Goal: Task Accomplishment & Management: Manage account settings

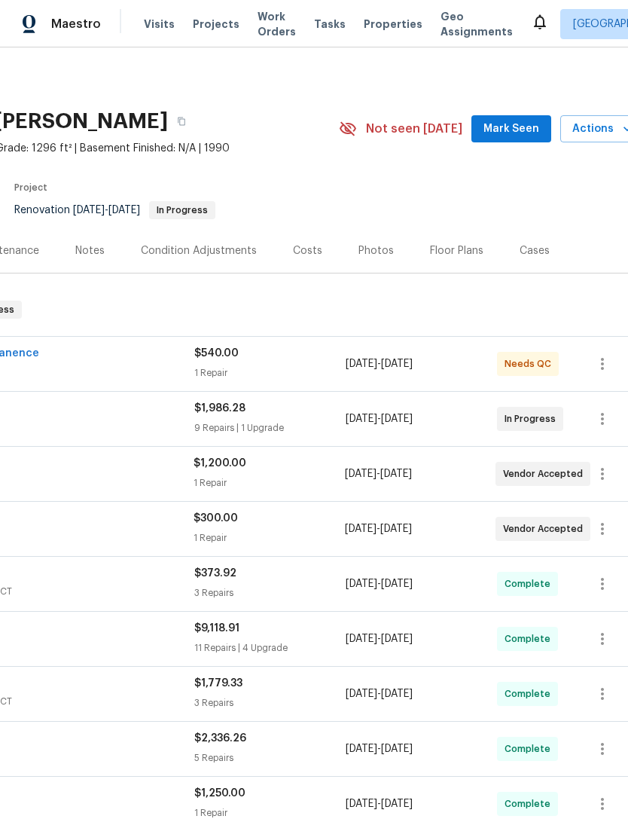
scroll to position [0, 208]
click at [237, 474] on div "$1,200.00 1 Repair" at bounding box center [268, 474] width 151 height 36
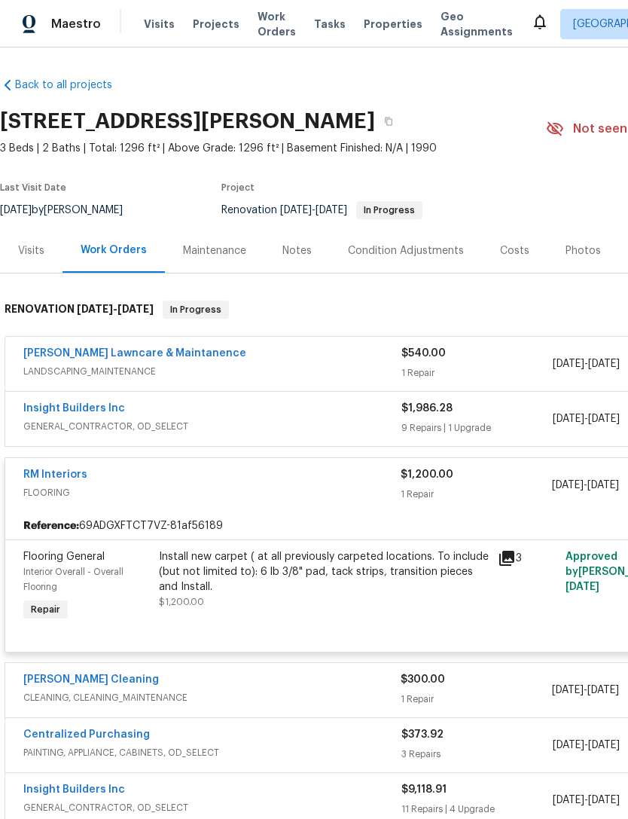
scroll to position [0, 0]
click at [53, 490] on span "FLOORING" at bounding box center [211, 492] width 377 height 15
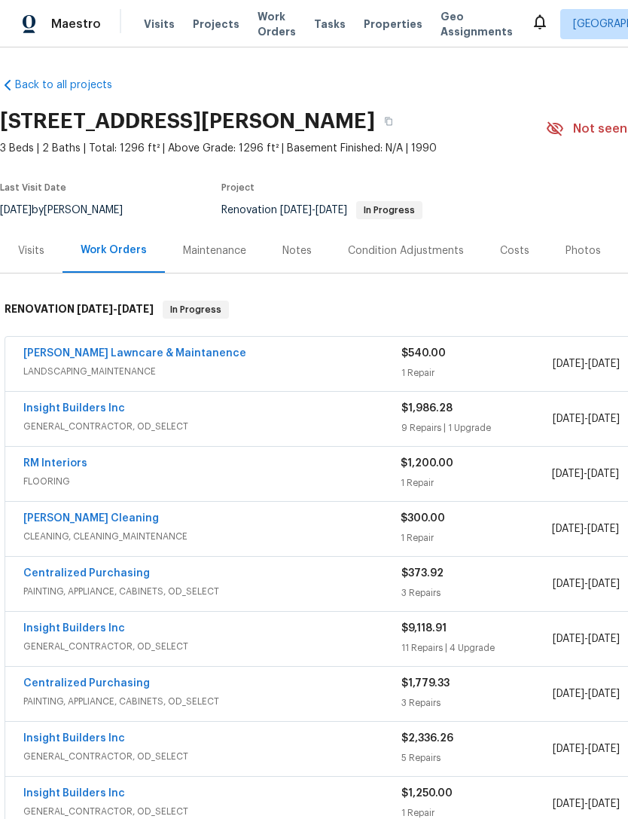
click at [63, 466] on link "RM Interiors" at bounding box center [55, 463] width 64 height 11
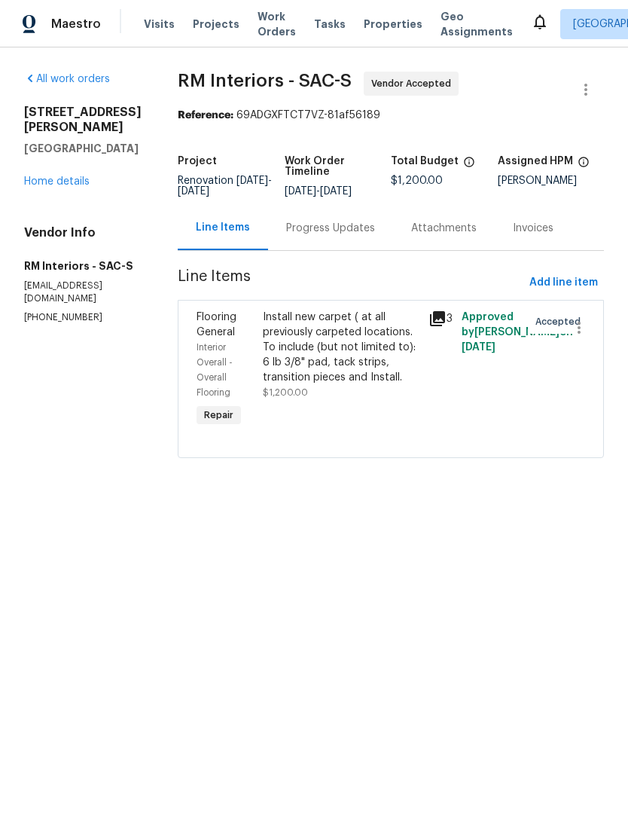
click at [356, 248] on div "Progress Updates" at bounding box center [330, 228] width 125 height 44
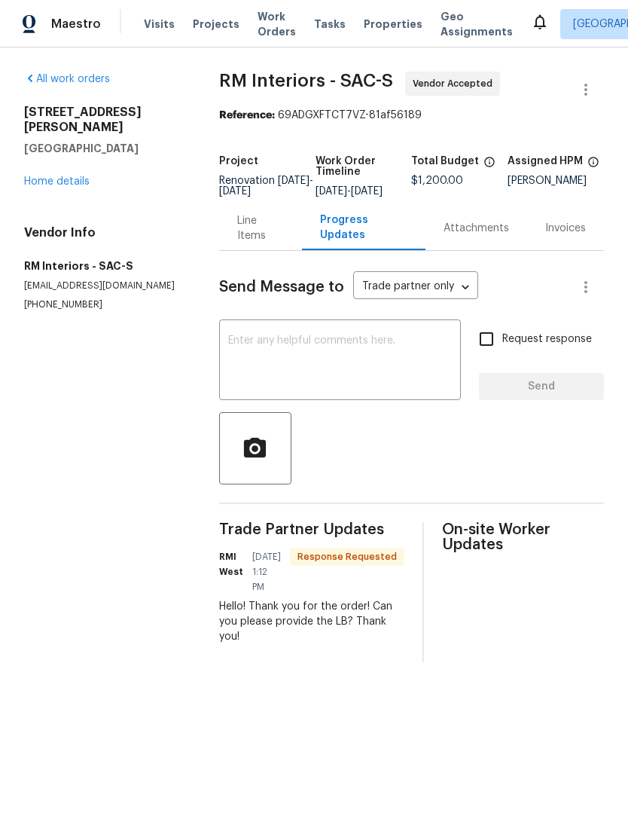
click at [398, 377] on textarea at bounding box center [340, 361] width 224 height 53
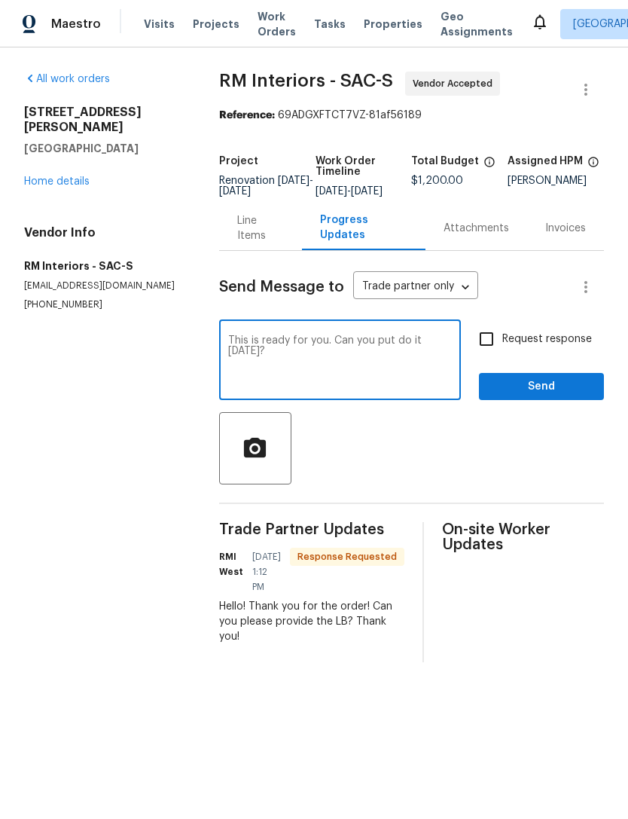
type textarea "This is ready for you. Can you put do it [DATE]?"
click at [573, 396] on span "Send" at bounding box center [541, 386] width 101 height 19
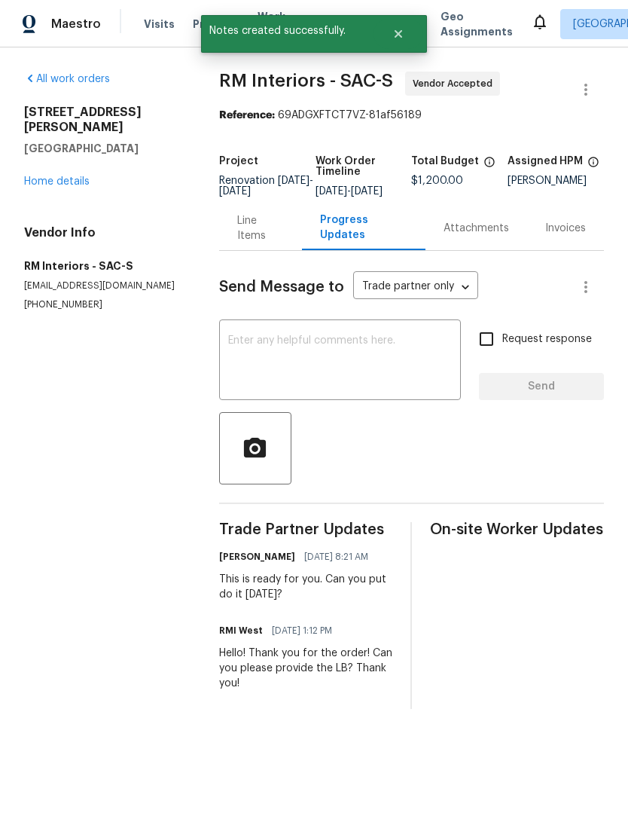
click at [56, 82] on link "All work orders" at bounding box center [67, 79] width 86 height 11
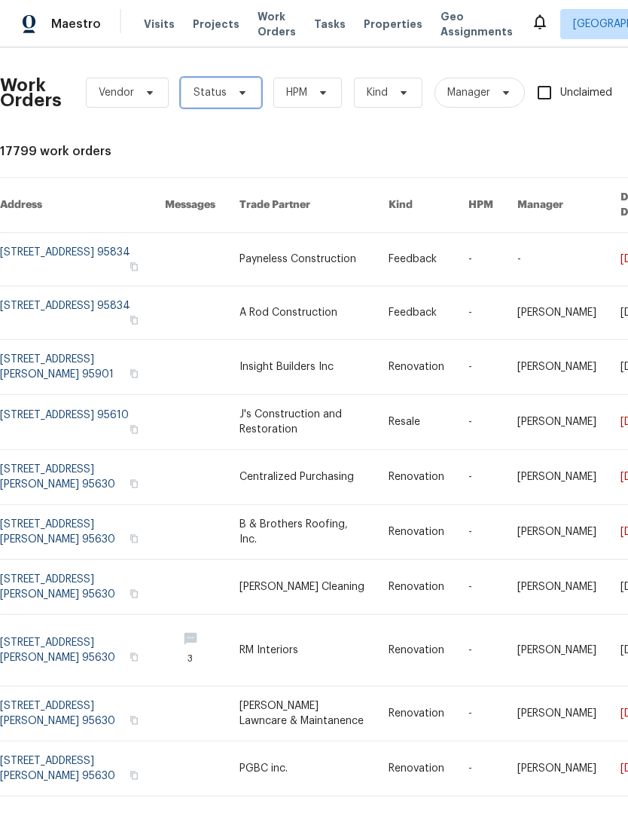
click at [219, 92] on span "Status" at bounding box center [210, 92] width 33 height 15
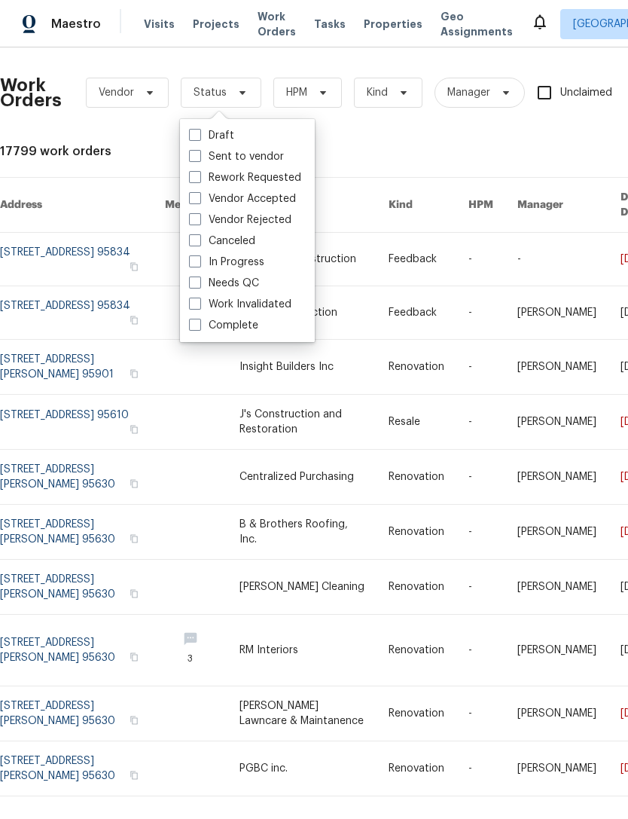
click at [218, 268] on label "In Progress" at bounding box center [226, 262] width 75 height 15
click at [199, 264] on input "In Progress" at bounding box center [194, 260] width 10 height 10
checkbox input "true"
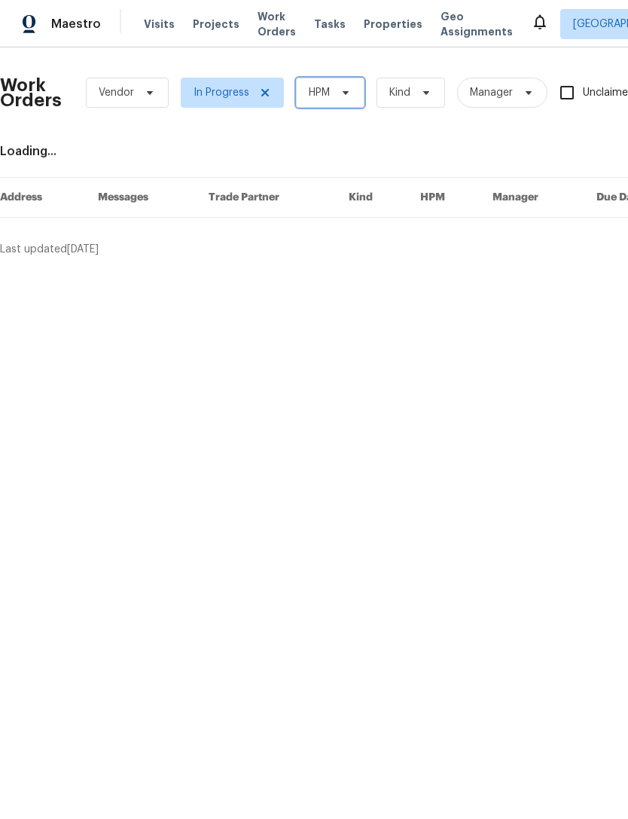
click at [319, 83] on span "HPM" at bounding box center [330, 93] width 69 height 30
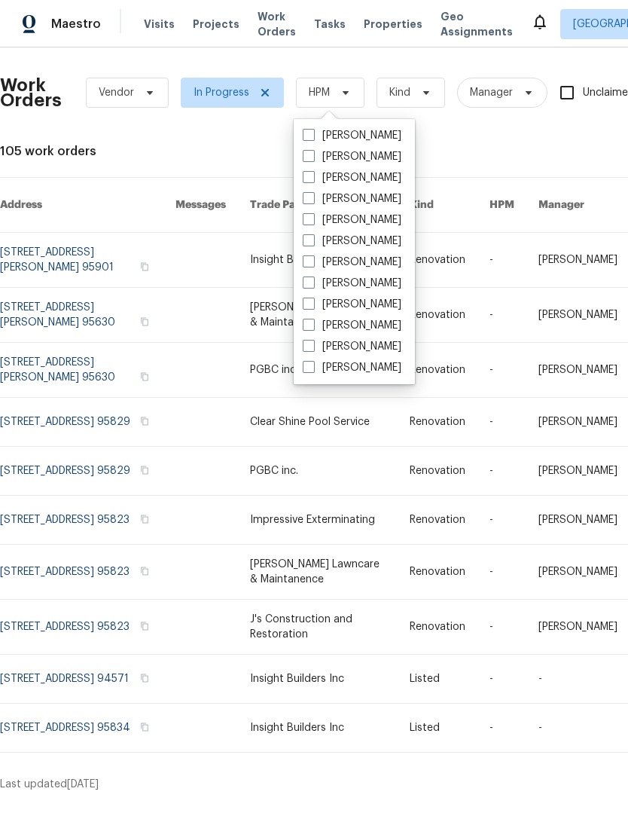
click at [319, 371] on label "[PERSON_NAME]" at bounding box center [352, 367] width 99 height 15
click at [313, 370] on input "[PERSON_NAME]" at bounding box center [308, 365] width 10 height 10
checkbox input "true"
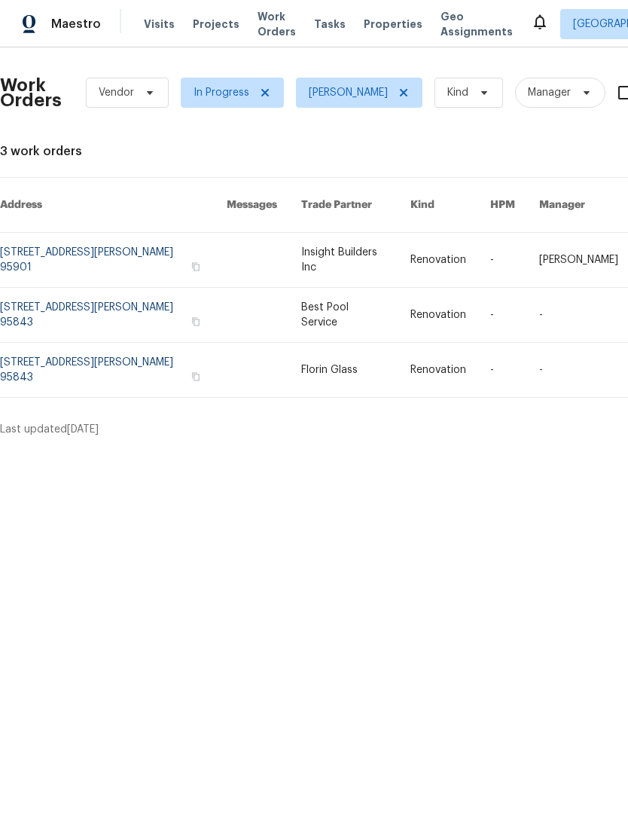
click at [57, 294] on link at bounding box center [113, 315] width 227 height 54
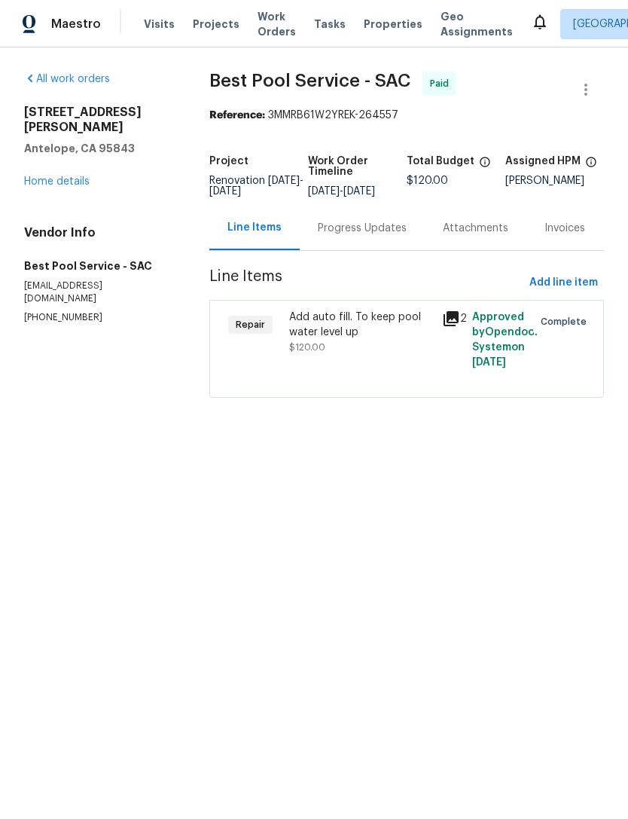
click at [41, 176] on link "Home details" at bounding box center [57, 181] width 66 height 11
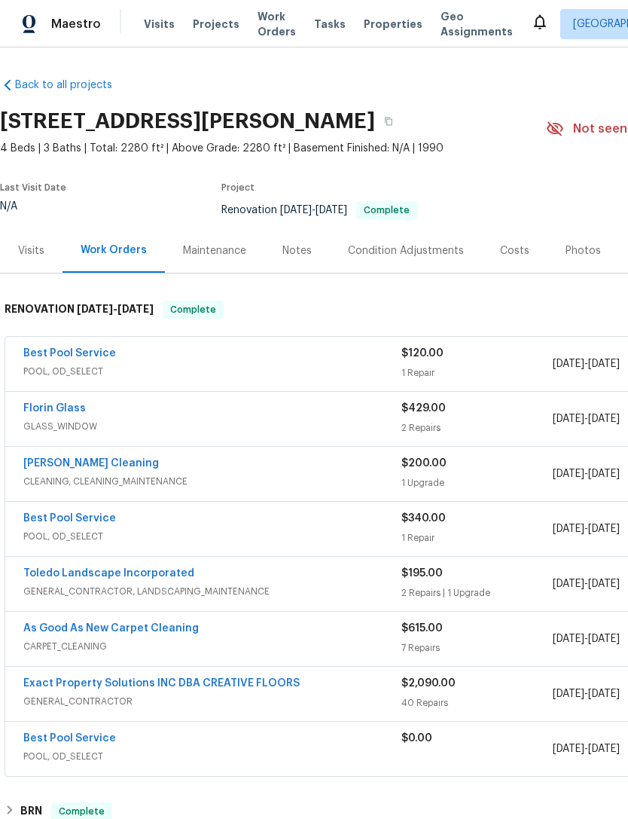
click at [29, 246] on div "Visits" at bounding box center [31, 250] width 26 height 15
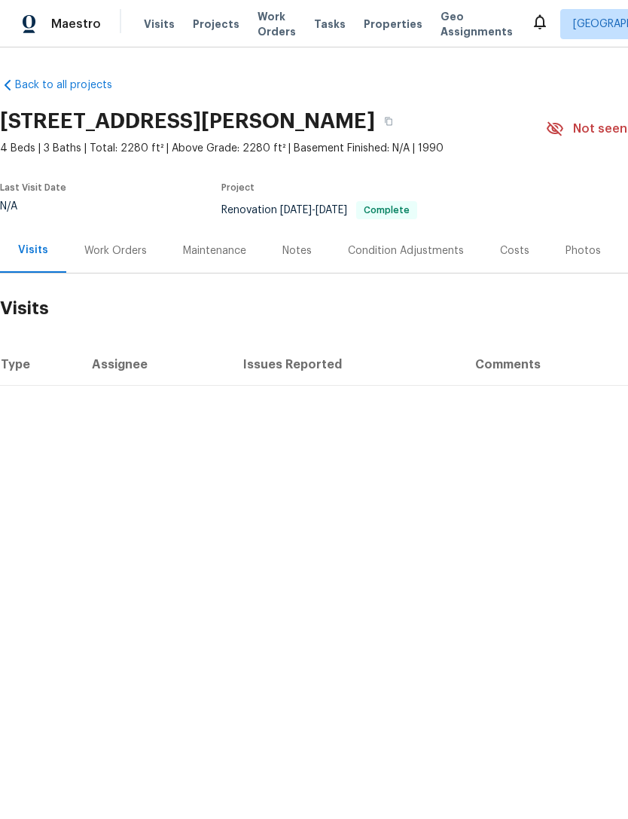
click at [109, 250] on div "Work Orders" at bounding box center [115, 250] width 63 height 15
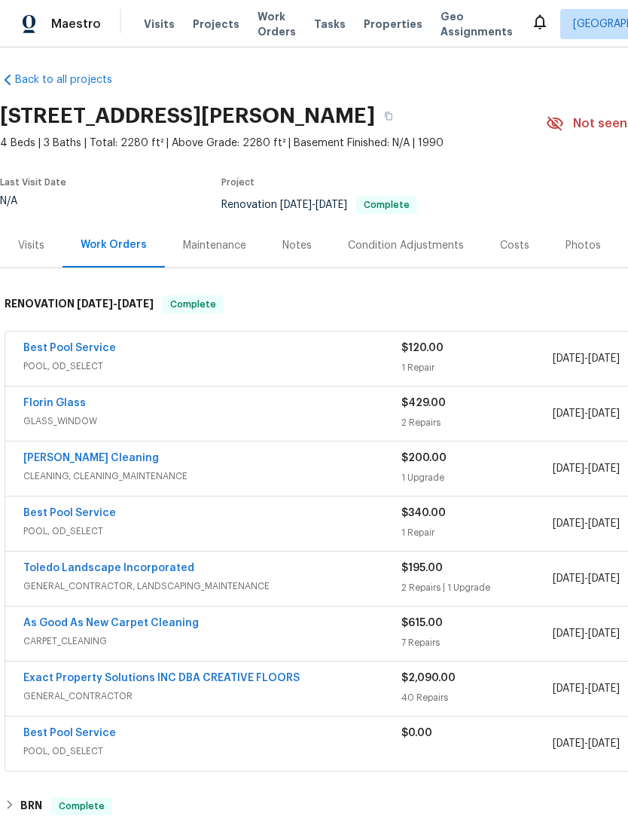
scroll to position [6, 0]
click at [268, 28] on span "Work Orders" at bounding box center [277, 24] width 38 height 30
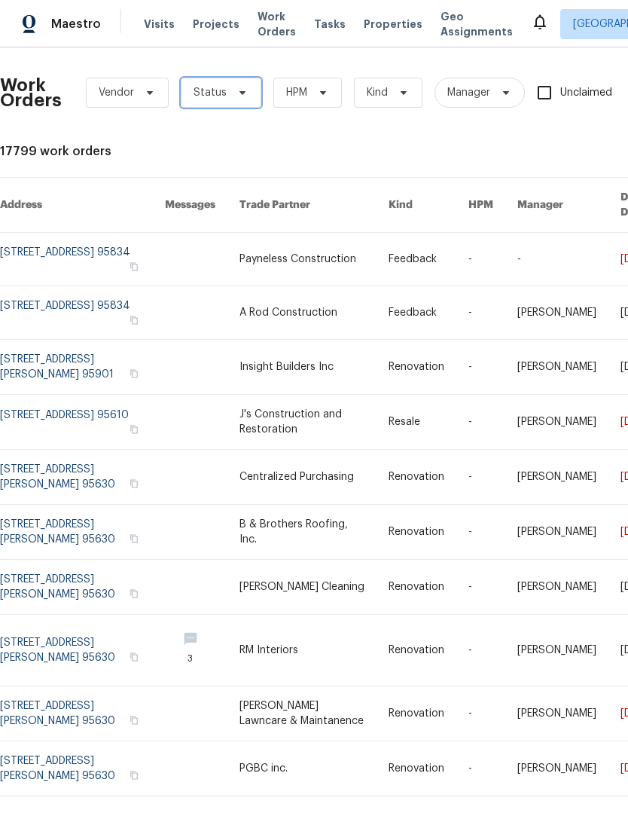
click at [234, 99] on span "Status" at bounding box center [221, 93] width 81 height 30
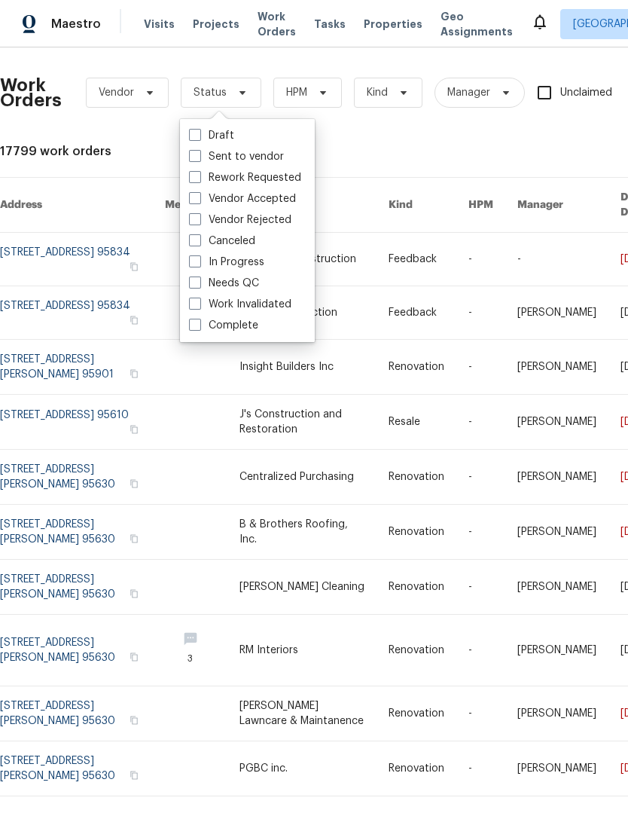
click at [250, 285] on label "Needs QC" at bounding box center [224, 283] width 70 height 15
click at [199, 285] on input "Needs QC" at bounding box center [194, 281] width 10 height 10
checkbox input "true"
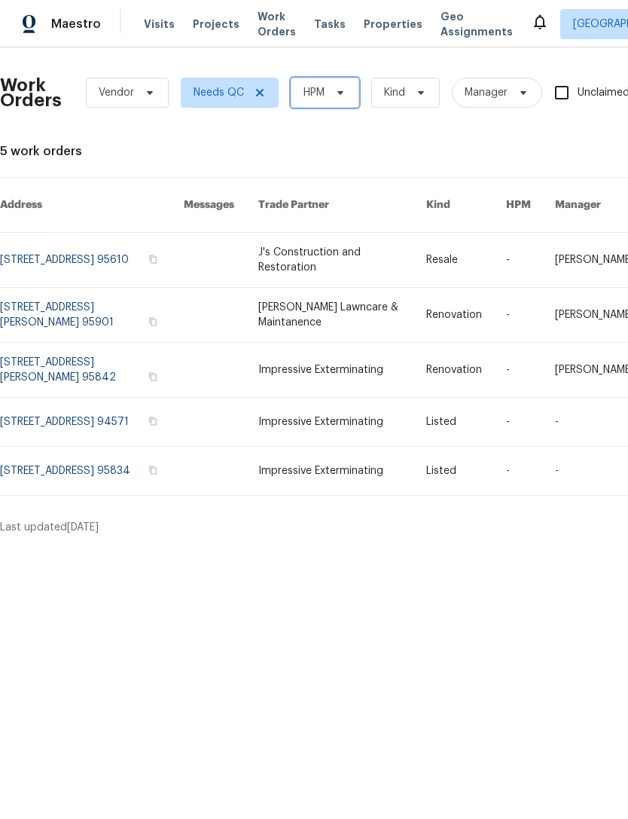
click at [340, 96] on icon at bounding box center [340, 93] width 12 height 12
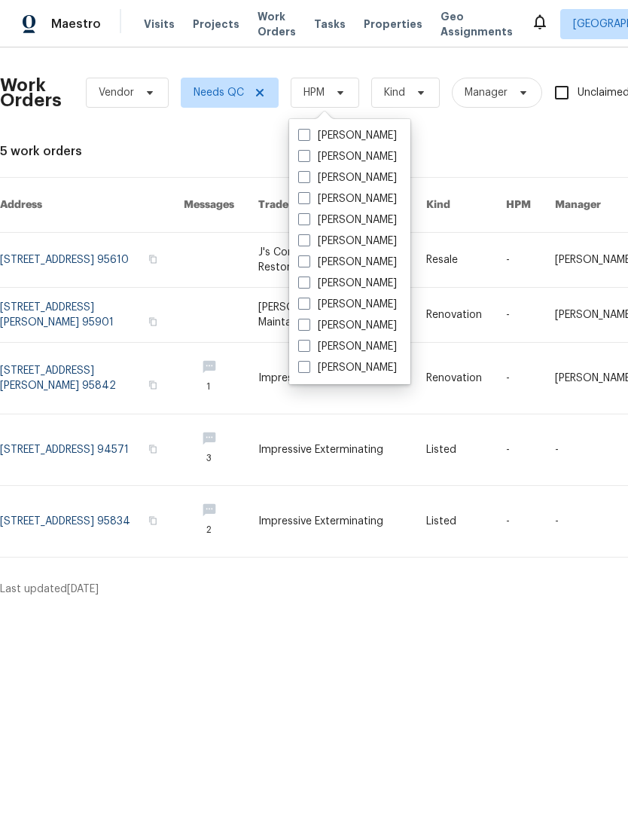
click at [350, 374] on label "[PERSON_NAME]" at bounding box center [347, 367] width 99 height 15
click at [308, 370] on input "[PERSON_NAME]" at bounding box center [303, 365] width 10 height 10
checkbox input "true"
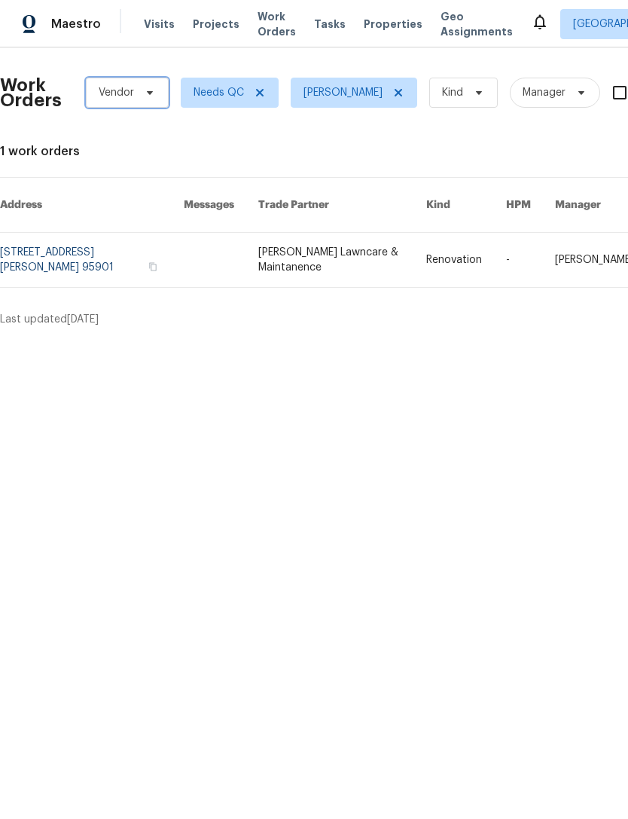
click at [145, 103] on span "Vendor" at bounding box center [127, 93] width 83 height 30
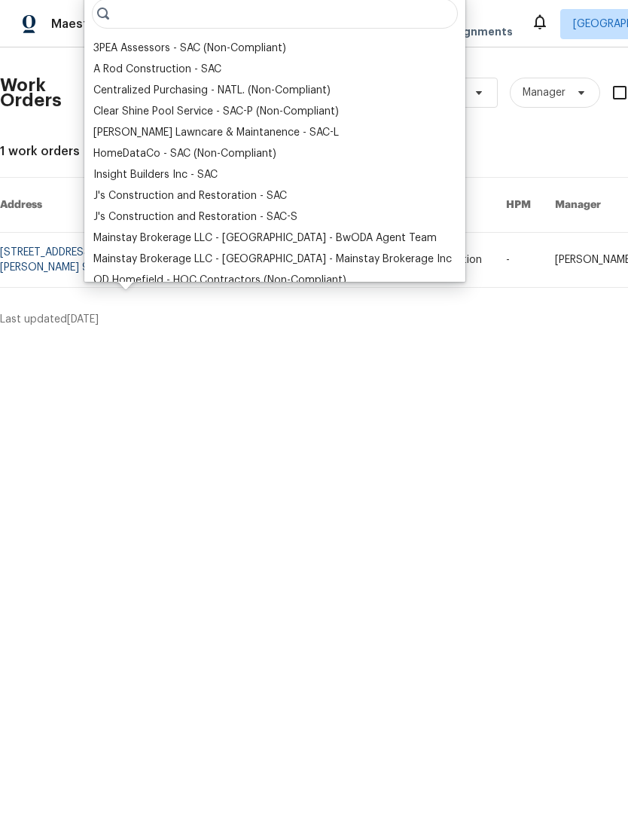
click at [475, 167] on div "Work Orders Vendor Needs QC Toni Little Kind Manager Unclaimed ​ View Reno Inde…" at bounding box center [425, 193] width 851 height 267
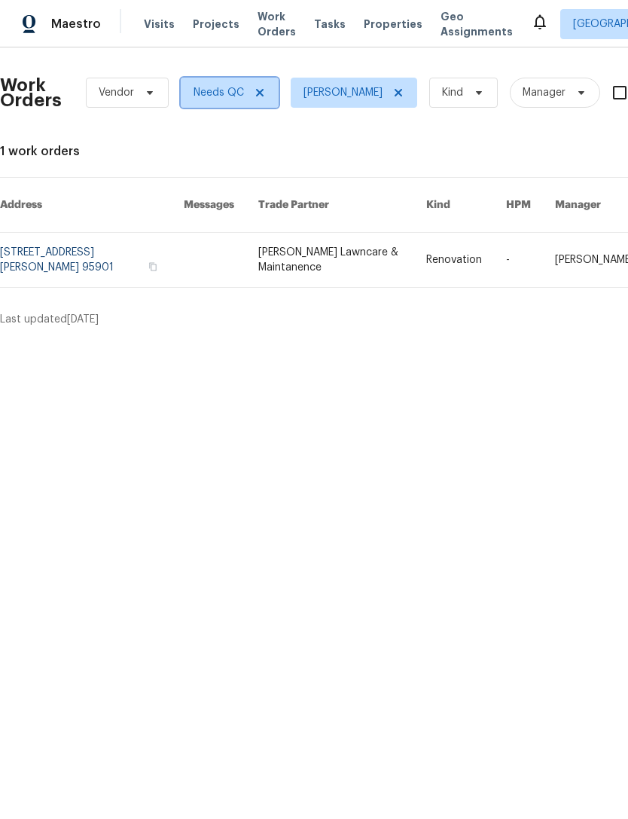
click at [249, 96] on span at bounding box center [257, 93] width 17 height 12
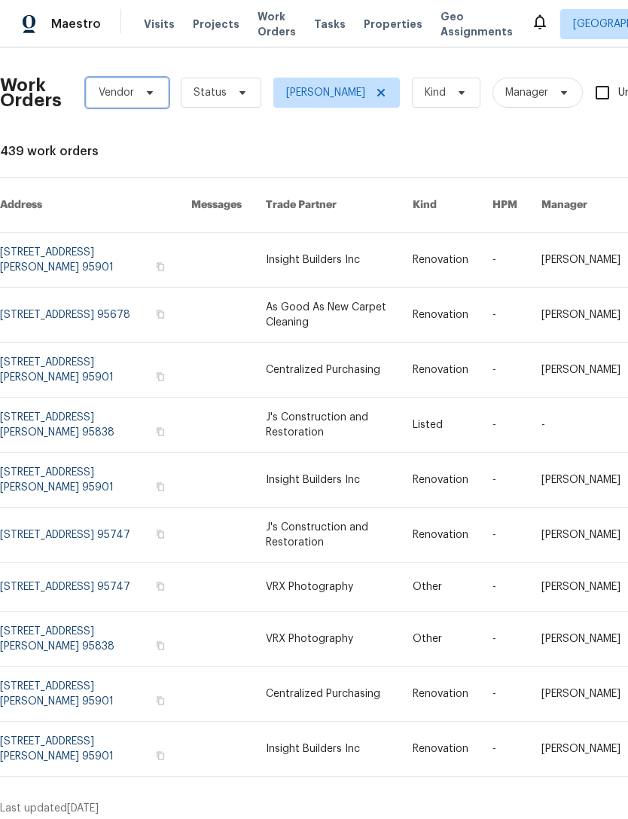
click at [135, 95] on span "Vendor" at bounding box center [127, 93] width 83 height 30
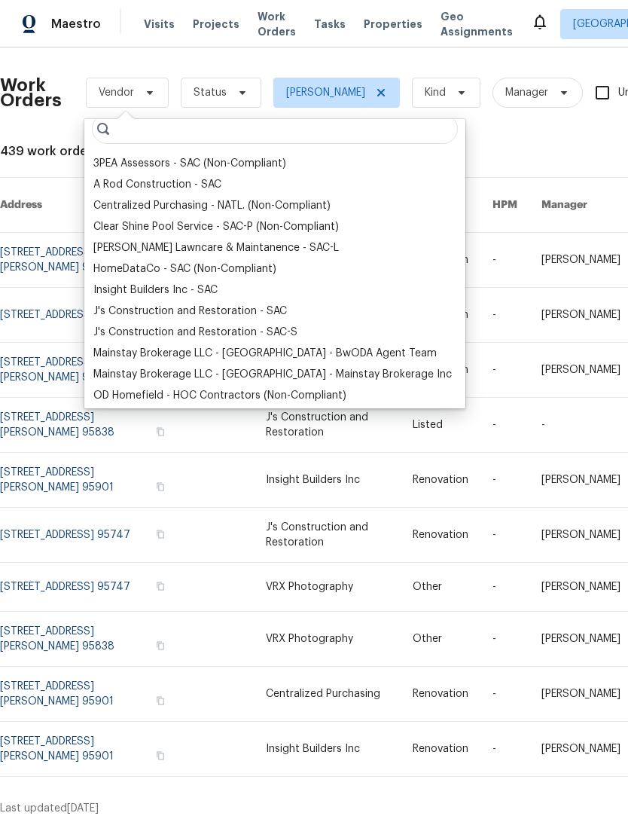
scroll to position [8, 0]
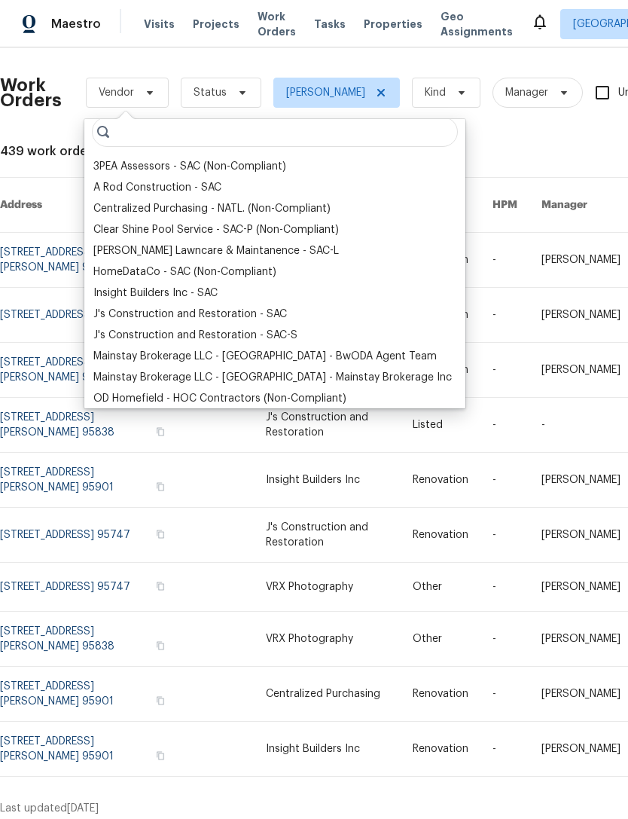
click at [223, 235] on div "Clear Shine Pool Service - SAC-P (Non-Compliant)" at bounding box center [216, 229] width 246 height 15
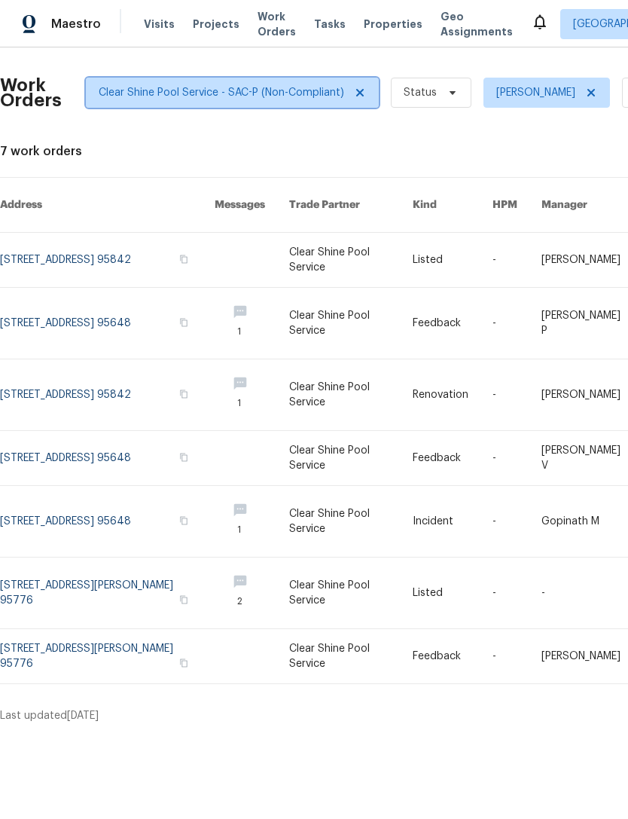
click at [359, 98] on icon at bounding box center [360, 93] width 12 height 12
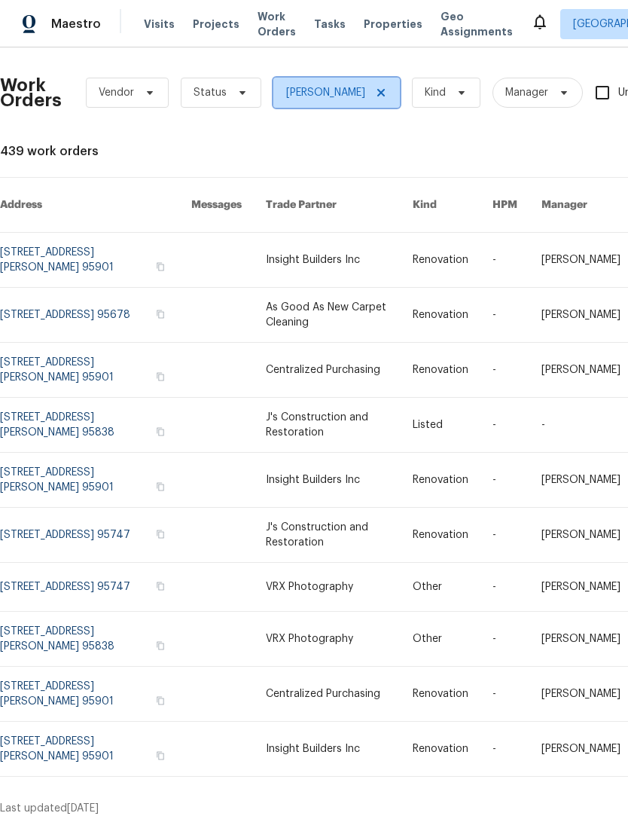
click at [375, 98] on icon at bounding box center [381, 93] width 12 height 12
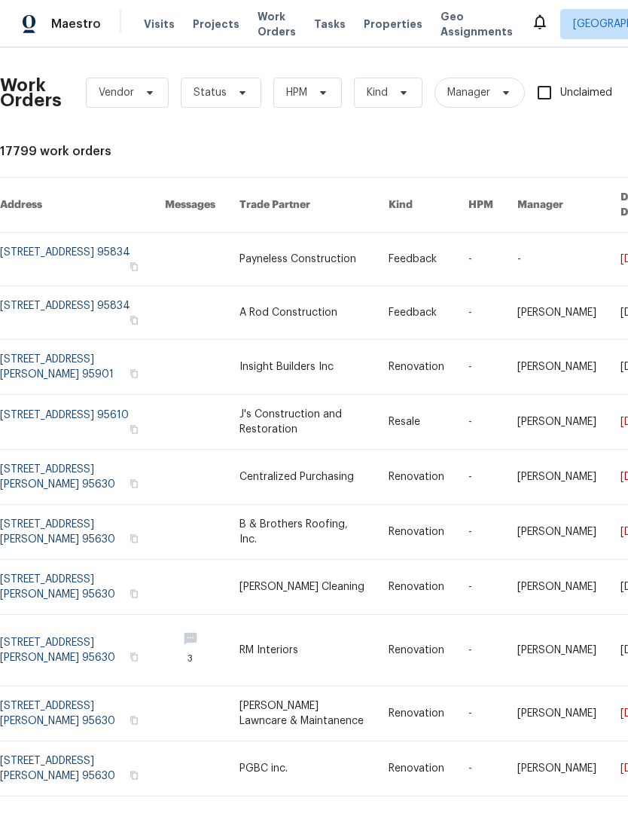
click at [153, 29] on span "Visits" at bounding box center [159, 24] width 31 height 15
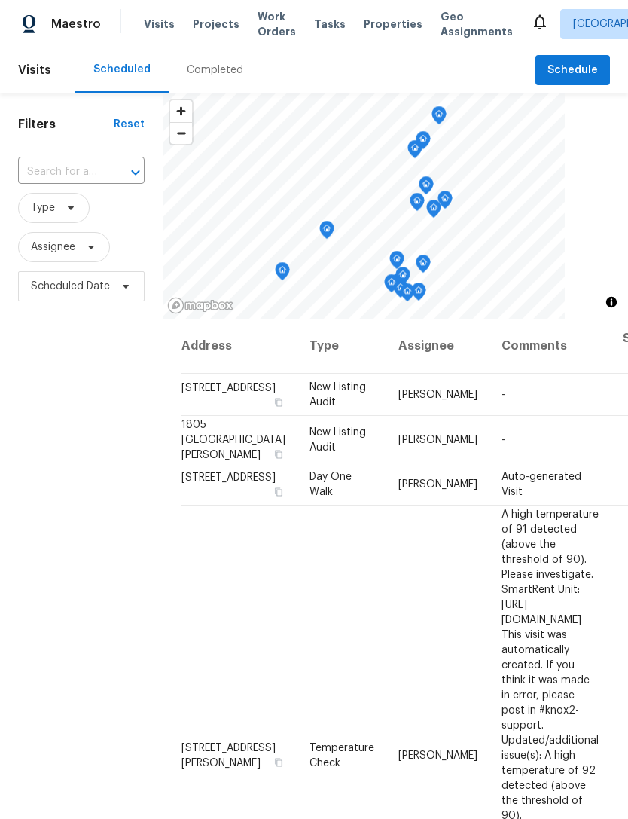
click at [162, 28] on span "Visits" at bounding box center [159, 24] width 31 height 15
click at [275, 496] on icon "button" at bounding box center [279, 491] width 8 height 8
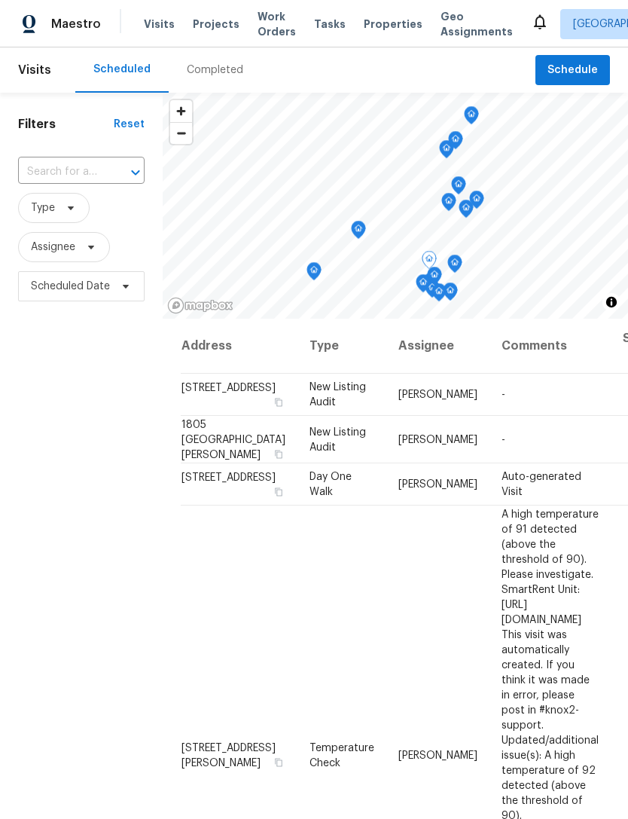
click at [91, 548] on div "Filters Reset ​ Type Assignee Scheduled Date" at bounding box center [81, 533] width 163 height 881
click at [371, 26] on span "Properties" at bounding box center [393, 24] width 59 height 15
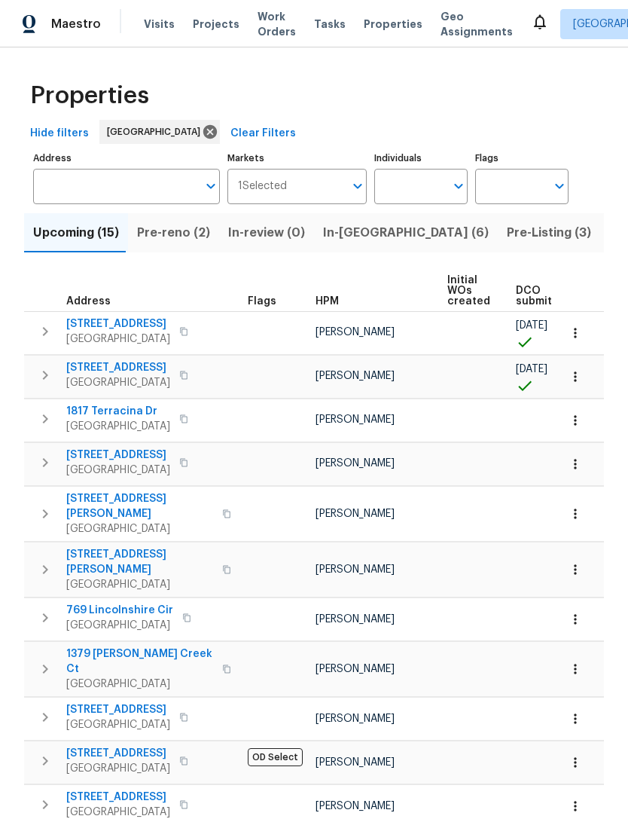
click at [335, 238] on span "In-reno (6)" at bounding box center [406, 232] width 166 height 21
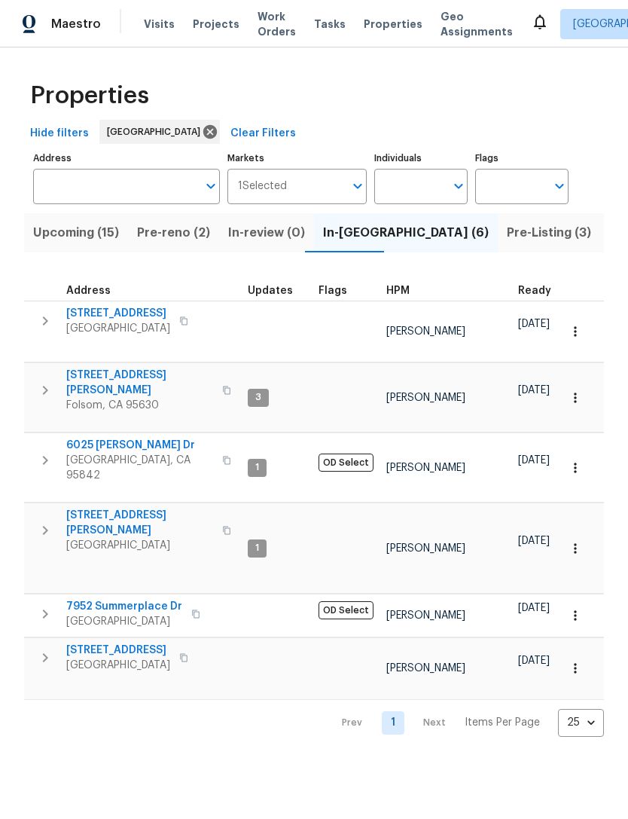
click at [117, 328] on span "Sacramento, CA 95829" at bounding box center [118, 328] width 104 height 15
click at [93, 538] on span "[GEOGRAPHIC_DATA]" at bounding box center [139, 545] width 147 height 15
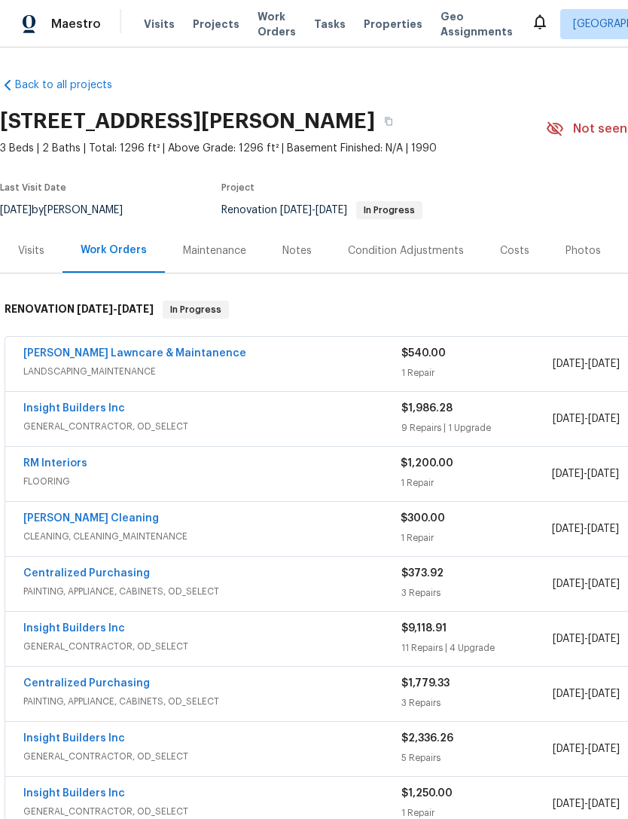
click at [26, 465] on link "RM Interiors" at bounding box center [55, 463] width 64 height 11
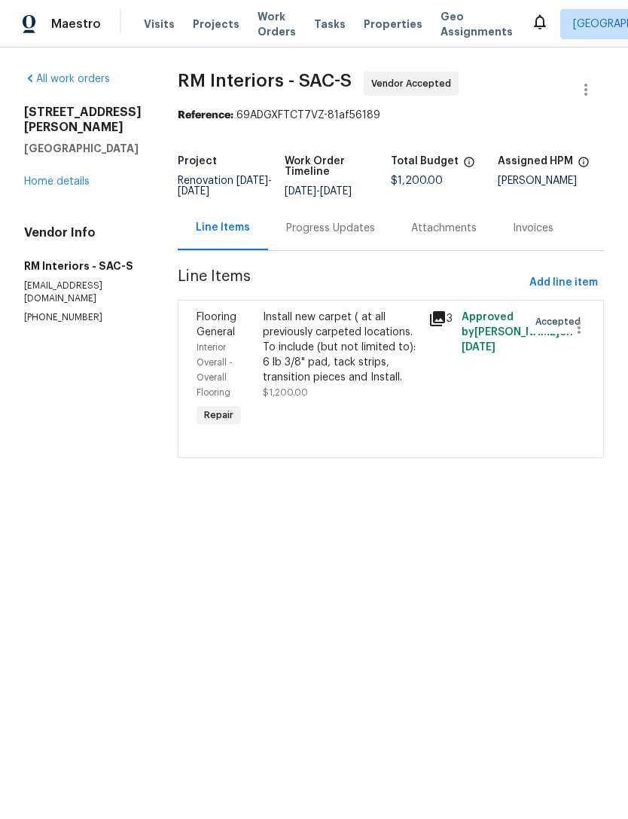
click at [328, 236] on div "Progress Updates" at bounding box center [330, 228] width 89 height 15
